Goal: Transaction & Acquisition: Purchase product/service

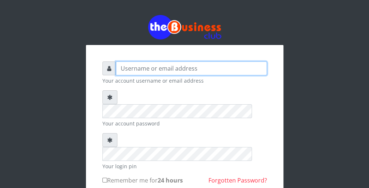
type input "wergbac8"
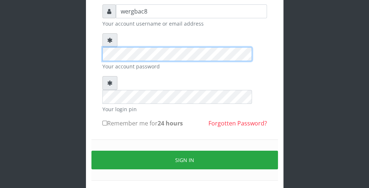
scroll to position [59, 0]
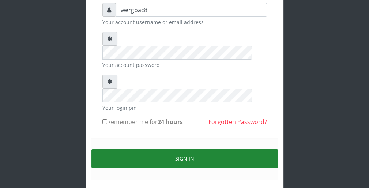
click at [230, 149] on button "Sign in" at bounding box center [184, 158] width 187 height 19
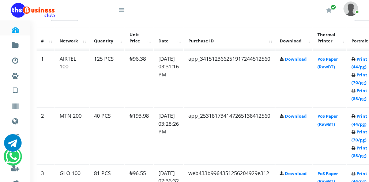
scroll to position [395, 29]
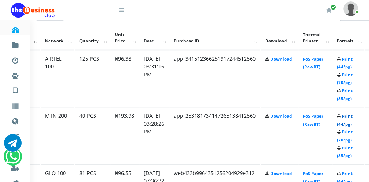
click at [348, 122] on link "Print (44/pg)" at bounding box center [345, 120] width 16 height 14
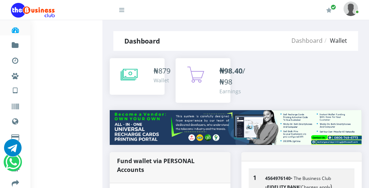
click at [133, 74] on icon at bounding box center [129, 74] width 17 height 18
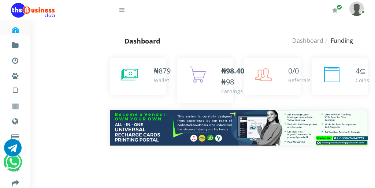
drag, startPoint x: 0, startPoint y: 0, endPoint x: 133, endPoint y: 74, distance: 151.8
click at [133, 74] on icon at bounding box center [129, 74] width 17 height 18
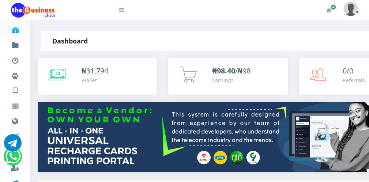
click at [121, 12] on icon at bounding box center [121, 10] width 5 height 6
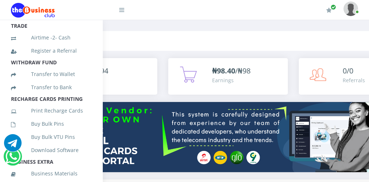
scroll to position [159, 0]
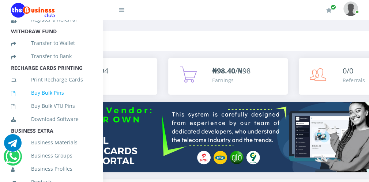
click at [69, 101] on link "Buy Bulk Pins" at bounding box center [51, 93] width 80 height 17
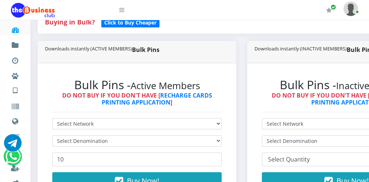
scroll to position [161, 0]
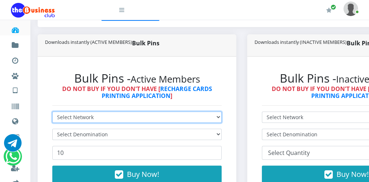
click at [174, 112] on select "Select Network MTN Globacom 9Mobile Airtel" at bounding box center [136, 117] width 169 height 11
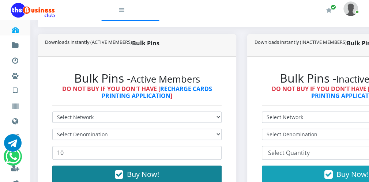
click at [123, 176] on button "Buy Now!" at bounding box center [136, 175] width 169 height 18
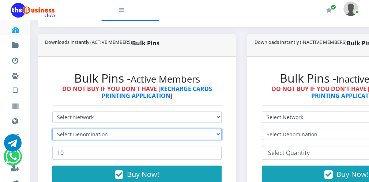
click at [109, 135] on select "Select Denomination" at bounding box center [136, 134] width 169 height 11
click at [103, 138] on select "Select Denomination" at bounding box center [136, 134] width 169 height 11
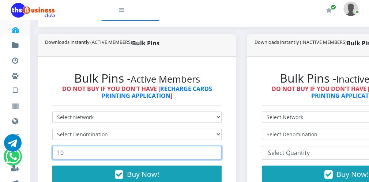
click at [95, 151] on input "10" at bounding box center [136, 153] width 169 height 14
type input "1"
type input "100"
click at [215, 151] on input "100" at bounding box center [136, 153] width 169 height 14
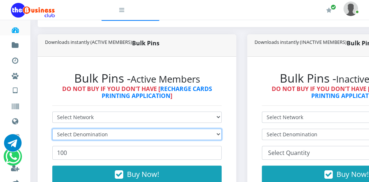
click at [202, 131] on select "Select Denomination" at bounding box center [136, 134] width 169 height 11
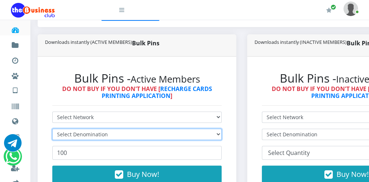
click at [202, 131] on select "Select Denomination" at bounding box center [136, 134] width 169 height 11
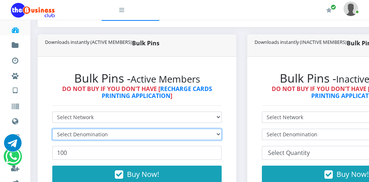
click at [202, 131] on select "Select Denomination" at bounding box center [136, 134] width 169 height 11
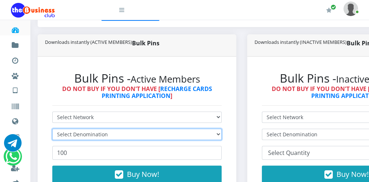
click at [202, 131] on select "Select Denomination" at bounding box center [136, 134] width 169 height 11
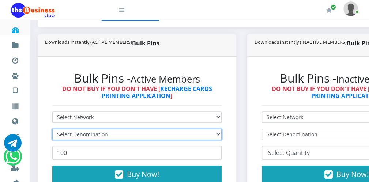
click at [202, 131] on select "Select Denomination" at bounding box center [136, 134] width 169 height 11
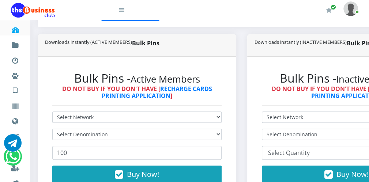
click at [178, 128] on form "Select Network MTN Globacom 9Mobile Airtel Select Denomination 100 Buy Now!" at bounding box center [136, 152] width 169 height 80
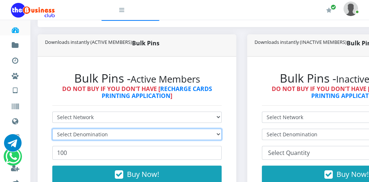
click at [171, 132] on select "Select Denomination" at bounding box center [136, 134] width 169 height 11
click at [218, 135] on select "Select Denomination" at bounding box center [136, 134] width 169 height 11
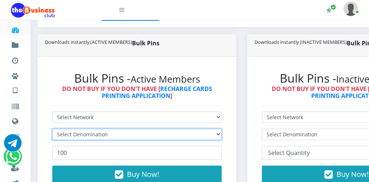
click at [218, 135] on select "Select Denomination" at bounding box center [136, 134] width 169 height 11
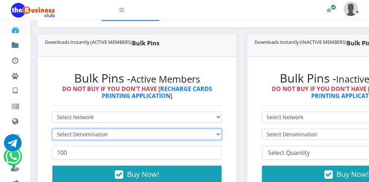
click at [218, 135] on select "Select Denomination" at bounding box center [136, 134] width 169 height 11
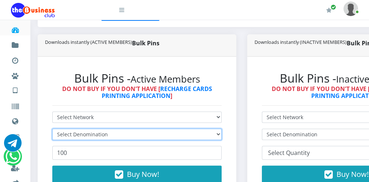
click at [218, 135] on select "Select Denomination" at bounding box center [136, 134] width 169 height 11
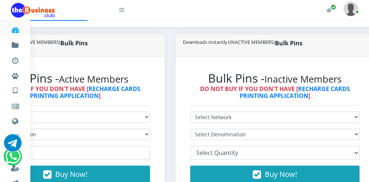
click at [124, 10] on div at bounding box center [75, 9] width 128 height 19
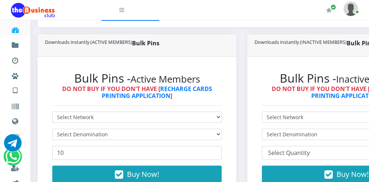
scroll to position [161, 0]
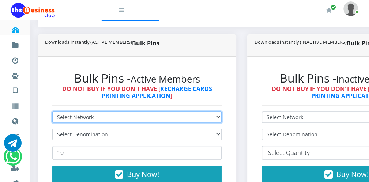
click at [87, 117] on select "Select Network MTN Globacom 9Mobile Airtel" at bounding box center [136, 117] width 169 height 11
select select "Airtel"
click at [52, 112] on select "Select Network MTN Globacom 9Mobile Airtel" at bounding box center [136, 117] width 169 height 11
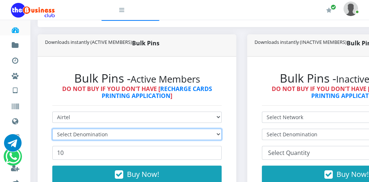
click at [80, 136] on select "Select Denomination" at bounding box center [136, 134] width 169 height 11
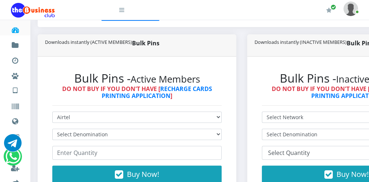
click at [123, 10] on icon at bounding box center [121, 10] width 5 height 6
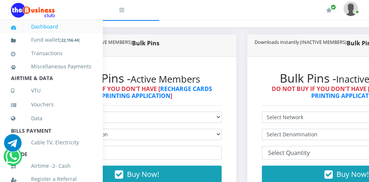
scroll to position [159, 0]
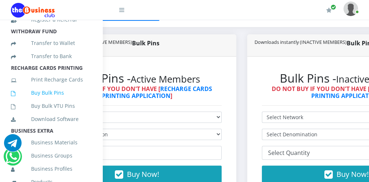
click at [72, 100] on link "Buy Bulk Pins" at bounding box center [51, 93] width 80 height 17
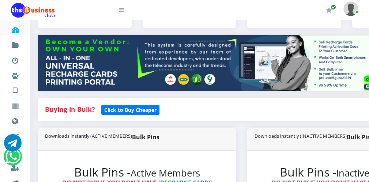
scroll to position [73, 0]
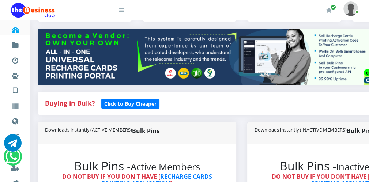
click at [120, 7] on icon at bounding box center [121, 10] width 5 height 6
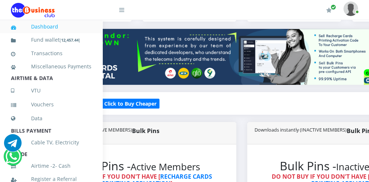
scroll to position [159, 0]
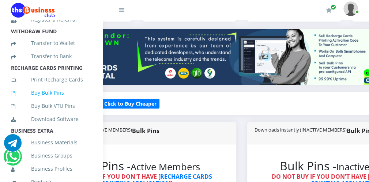
click at [70, 101] on link "Buy Bulk Pins" at bounding box center [51, 93] width 80 height 17
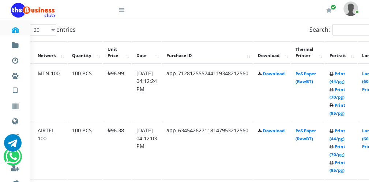
scroll to position [380, 44]
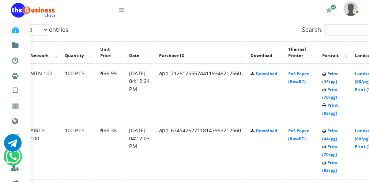
click at [335, 79] on link "Print (44/pg)" at bounding box center [330, 78] width 16 height 14
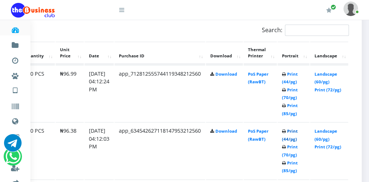
click at [292, 136] on link "Print (44/pg)" at bounding box center [290, 135] width 16 height 14
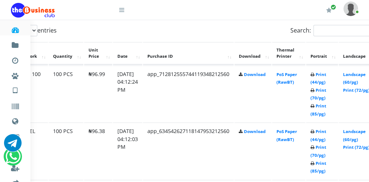
scroll to position [380, 41]
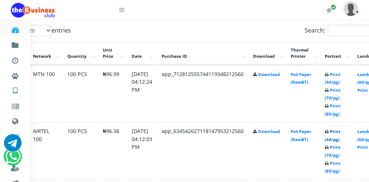
click at [337, 138] on link "Print (44/pg)" at bounding box center [333, 136] width 16 height 14
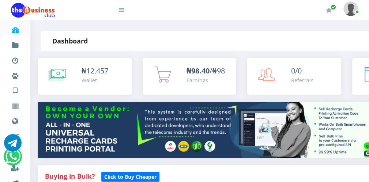
click at [123, 11] on icon at bounding box center [121, 10] width 5 height 6
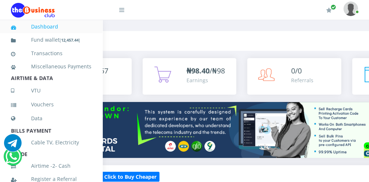
scroll to position [159, 0]
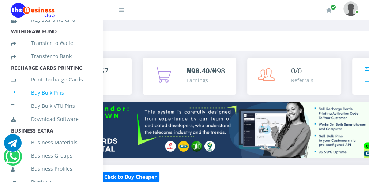
click at [74, 101] on link "Buy Bulk Pins" at bounding box center [51, 93] width 80 height 17
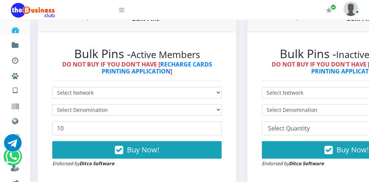
scroll to position [190, 0]
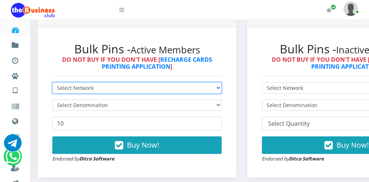
click at [144, 88] on select "Select Network MTN Globacom 9Mobile Airtel" at bounding box center [136, 87] width 169 height 11
select select "Airtel"
click at [52, 82] on select "Select Network MTN Globacom 9Mobile Airtel" at bounding box center [136, 87] width 169 height 11
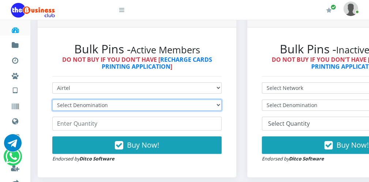
click at [79, 105] on select "Select Denomination Airtel NGN100 - ₦96.38 Airtel NGN200 - ₦192.76 Airtel NGN50…" at bounding box center [136, 105] width 169 height 11
select select "96.38-100"
click at [52, 100] on select "Select Denomination Airtel NGN100 - ₦96.38 Airtel NGN200 - ₦192.76 Airtel NGN50…" at bounding box center [136, 105] width 169 height 11
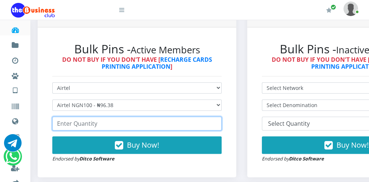
click at [68, 124] on input "number" at bounding box center [136, 124] width 169 height 14
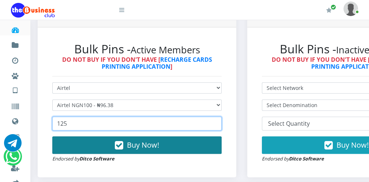
type input "125"
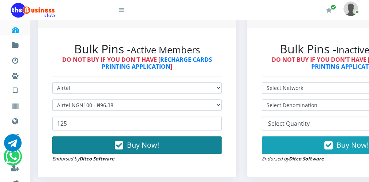
click at [103, 138] on button "Buy Now!" at bounding box center [136, 145] width 169 height 18
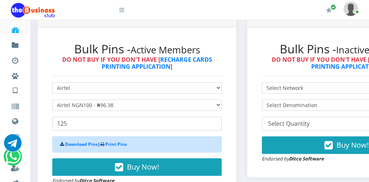
click at [123, 11] on icon at bounding box center [121, 10] width 5 height 6
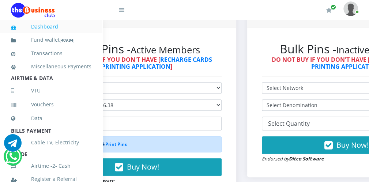
scroll to position [159, 0]
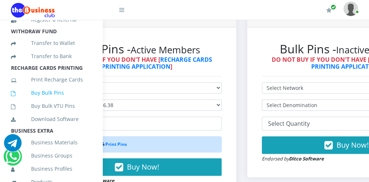
click at [74, 101] on link "Buy Bulk Pins" at bounding box center [51, 93] width 80 height 17
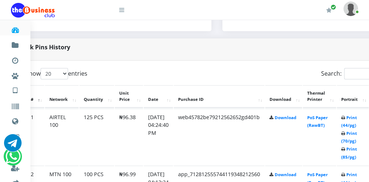
scroll to position [337, 29]
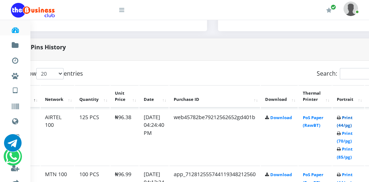
click at [348, 125] on link "Print (44/pg)" at bounding box center [345, 122] width 16 height 14
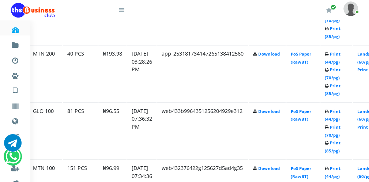
scroll to position [644, 41]
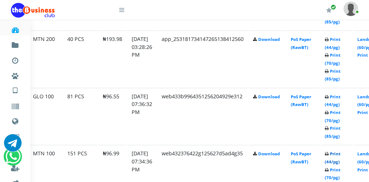
click at [338, 161] on link "Print (44/pg)" at bounding box center [333, 158] width 16 height 14
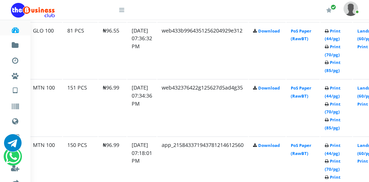
scroll to position [717, 41]
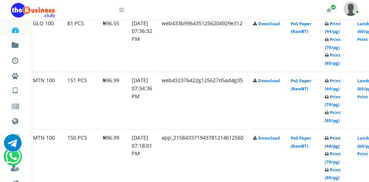
click at [338, 143] on link "Print (44/pg)" at bounding box center [333, 142] width 16 height 14
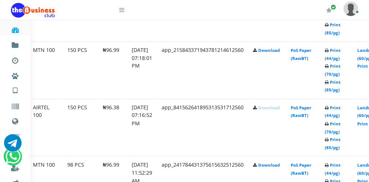
scroll to position [819, 41]
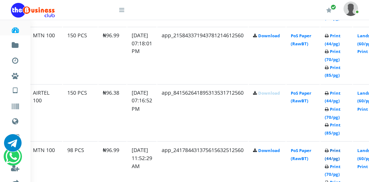
click at [336, 154] on link "Print (44/pg)" at bounding box center [333, 154] width 16 height 14
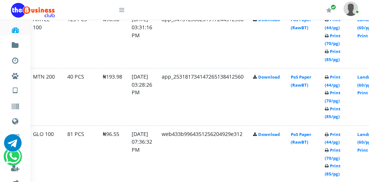
scroll to position [608, 41]
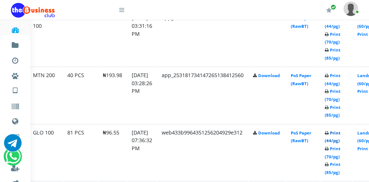
click at [333, 139] on link "Print (44/pg)" at bounding box center [333, 137] width 16 height 14
